Goal: Information Seeking & Learning: Check status

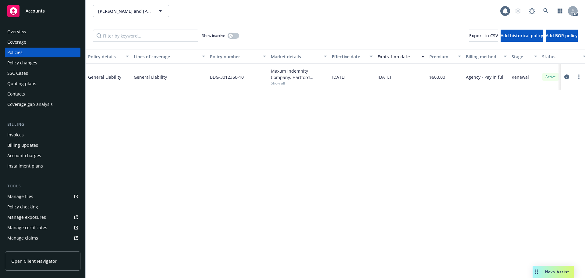
drag, startPoint x: 0, startPoint y: 0, endPoint x: 345, endPoint y: 126, distance: 367.6
click at [345, 126] on div "Policy details Lines of coverage Policy number Market details Effective date Ex…" at bounding box center [335, 163] width 499 height 228
click at [277, 82] on span "Show all" at bounding box center [299, 82] width 56 height 5
click at [566, 77] on icon "circleInformation" at bounding box center [566, 76] width 5 height 5
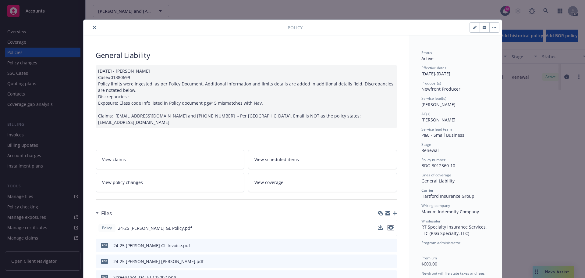
click at [388, 225] on icon "preview file" at bounding box center [390, 227] width 5 height 4
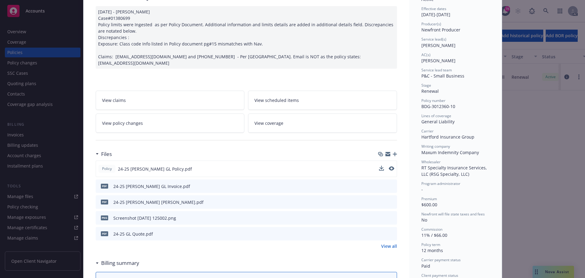
scroll to position [61, 0]
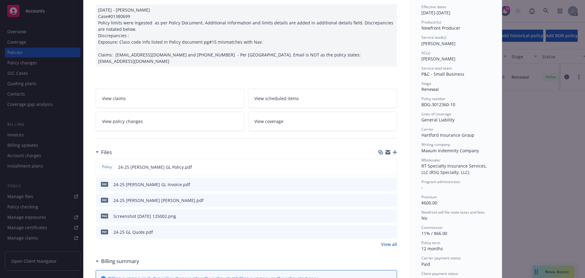
click at [388, 197] on icon "preview file" at bounding box center [390, 199] width 5 height 4
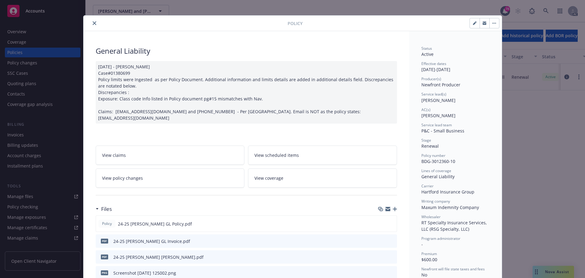
scroll to position [0, 0]
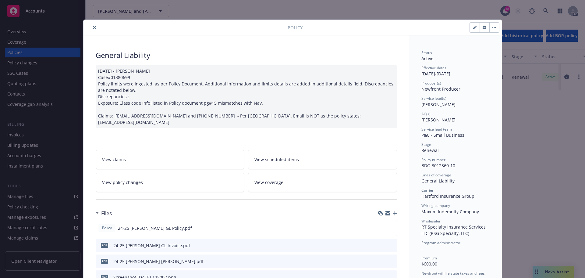
click at [93, 29] on icon "close" at bounding box center [95, 28] width 4 height 4
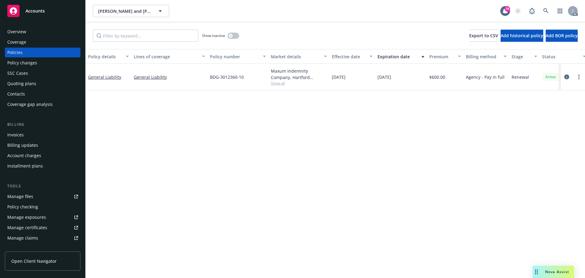
click at [19, 33] on div "Overview" at bounding box center [16, 32] width 19 height 10
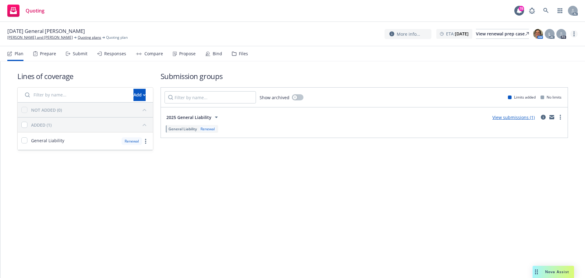
click at [572, 32] on link "more" at bounding box center [573, 33] width 7 height 7
click at [548, 44] on link "Copy logging email" at bounding box center [543, 46] width 68 height 12
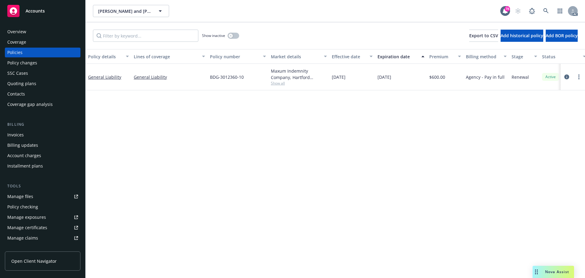
click at [37, 33] on div "Overview" at bounding box center [42, 32] width 71 height 10
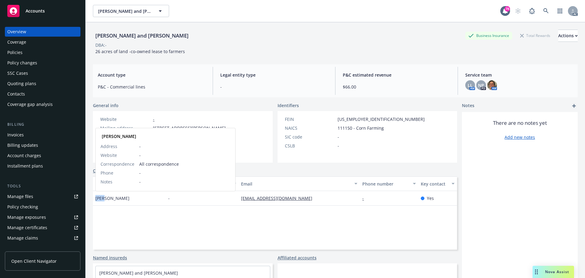
drag, startPoint x: 99, startPoint y: 200, endPoint x: 104, endPoint y: 200, distance: 4.3
click at [104, 200] on span "[PERSON_NAME]" at bounding box center [112, 198] width 34 height 6
